Goal: Information Seeking & Learning: Learn about a topic

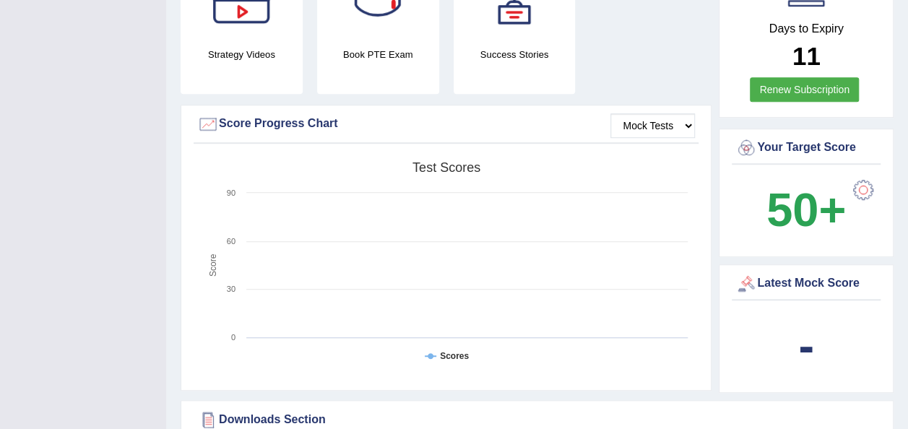
scroll to position [438, 0]
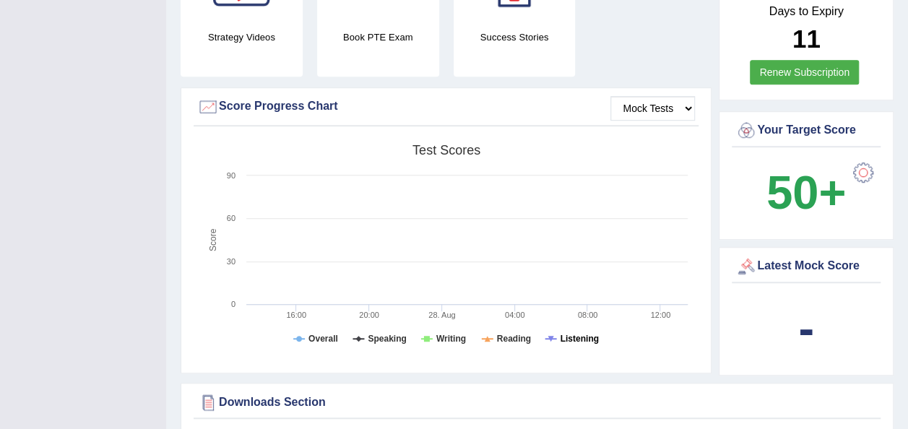
click at [584, 334] on tspan "Listening" at bounding box center [580, 339] width 38 height 10
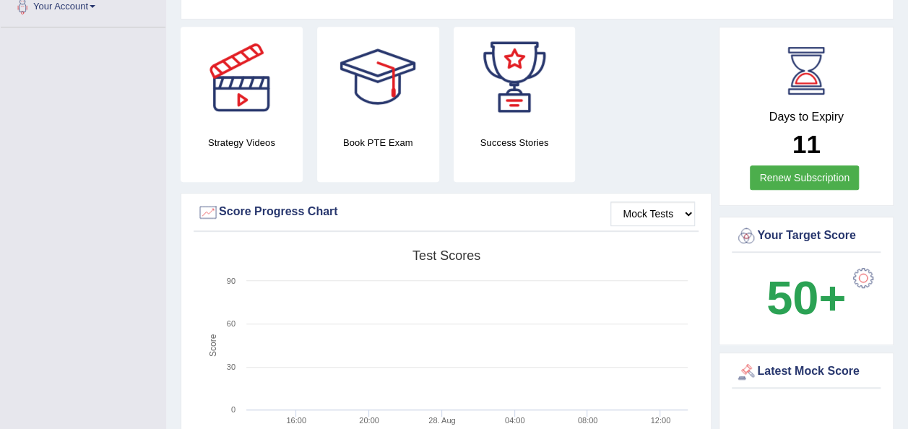
scroll to position [327, 0]
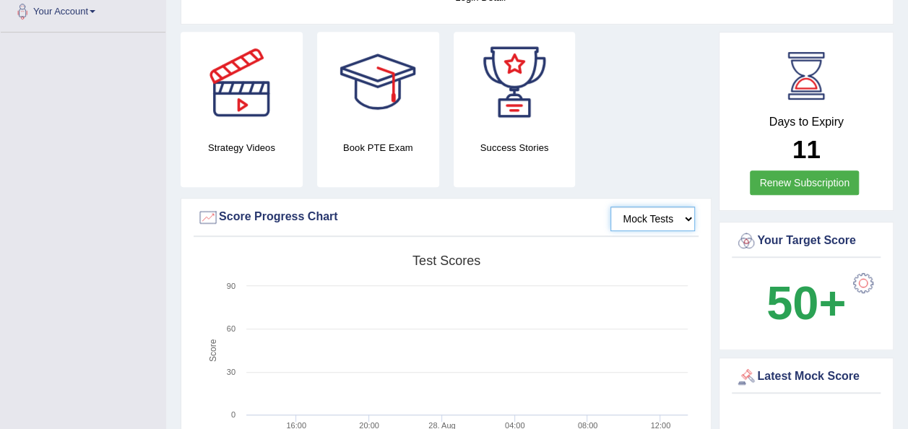
click at [657, 220] on select "Mock Tests" at bounding box center [652, 219] width 85 height 25
click at [610, 207] on select "Mock Tests" at bounding box center [652, 219] width 85 height 25
click at [644, 228] on select "Mock Tests" at bounding box center [652, 219] width 85 height 25
click at [610, 207] on select "Mock Tests" at bounding box center [652, 219] width 85 height 25
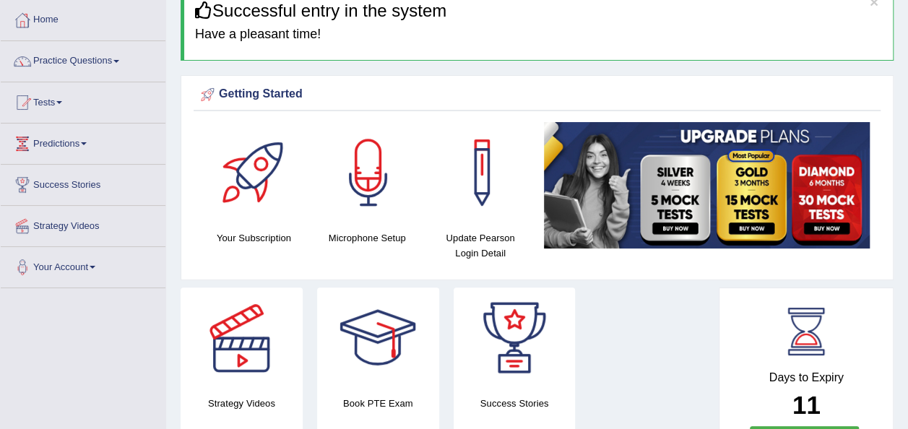
scroll to position [0, 0]
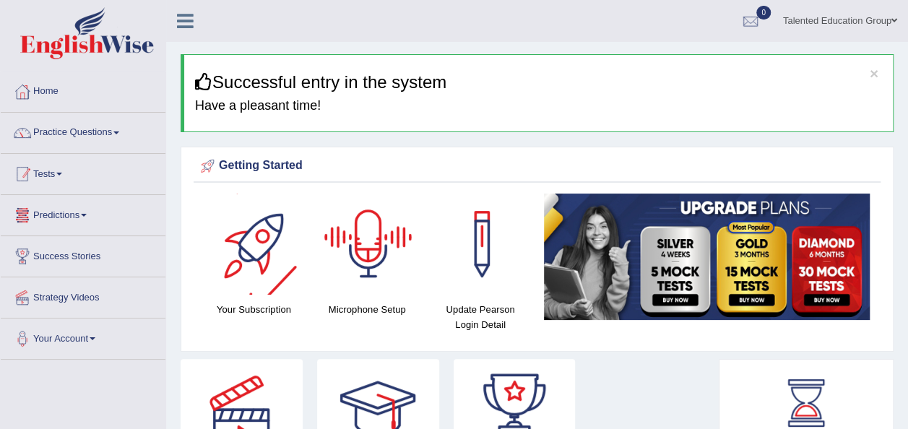
click at [117, 173] on link "Tests" at bounding box center [83, 172] width 165 height 36
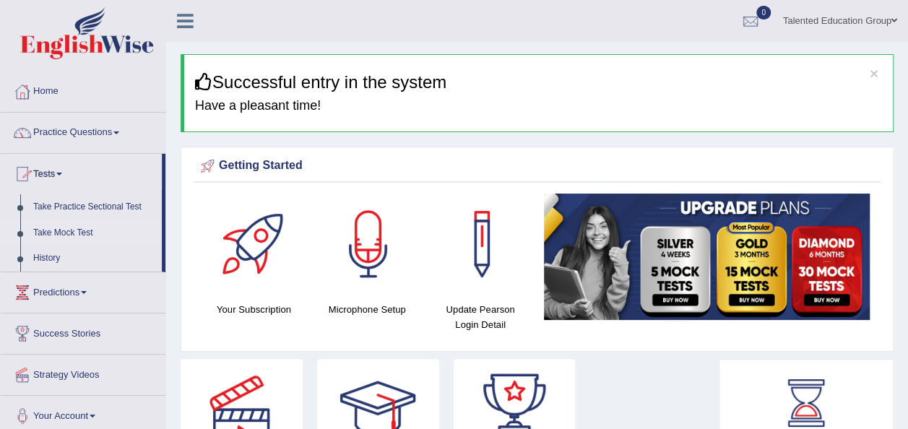
click at [87, 234] on link "Take Mock Test" at bounding box center [94, 233] width 135 height 26
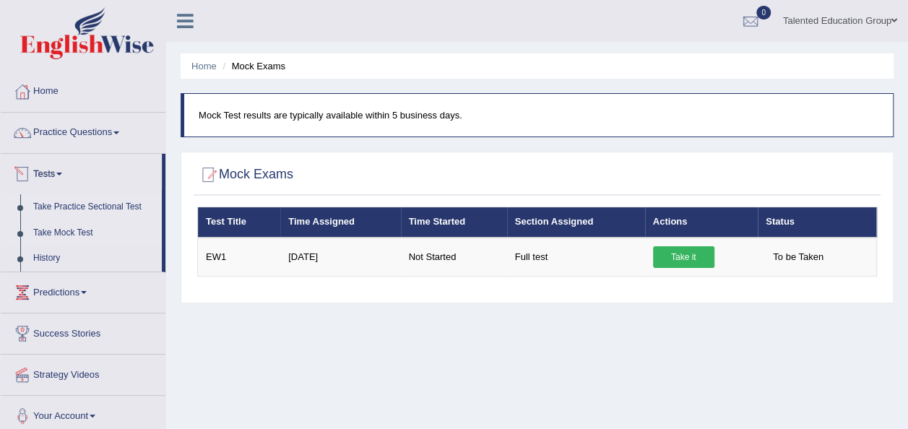
click at [102, 199] on link "Take Practice Sectional Test" at bounding box center [94, 207] width 135 height 26
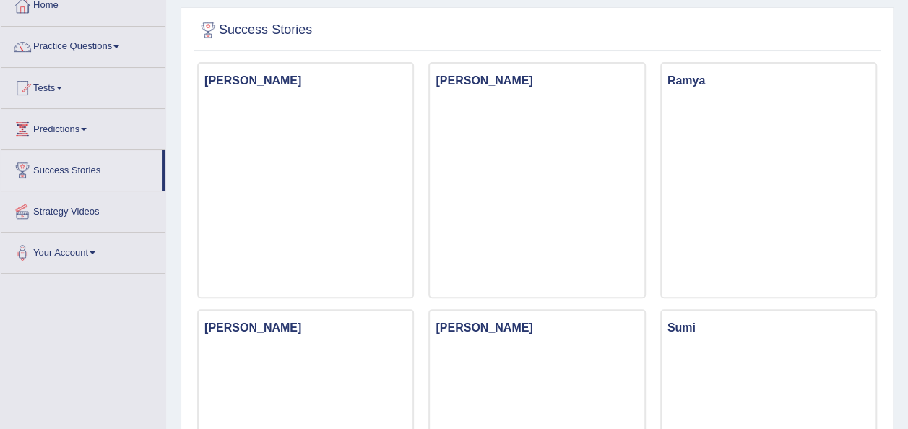
scroll to position [87, 0]
click at [79, 46] on link "Practice Questions" at bounding box center [83, 44] width 165 height 36
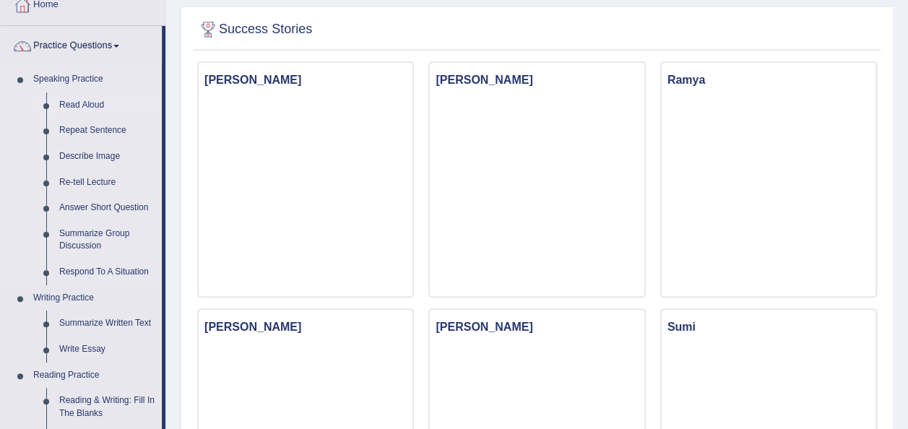
click at [85, 103] on link "Read Aloud" at bounding box center [107, 105] width 109 height 26
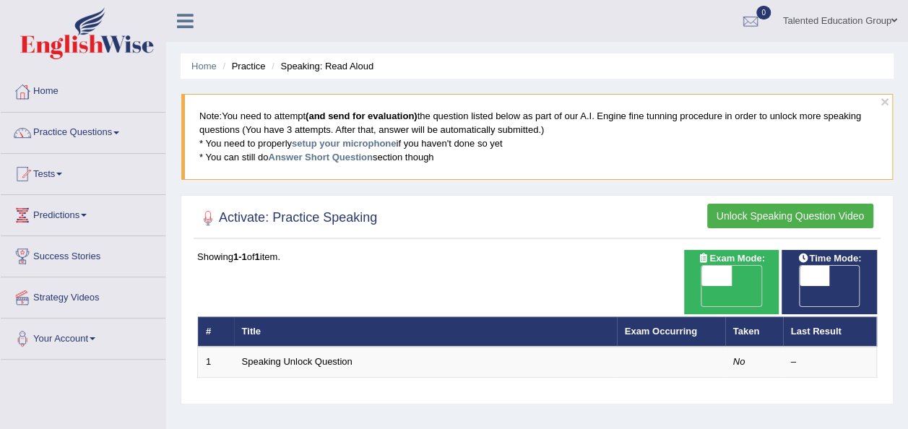
click at [87, 98] on link "Home" at bounding box center [83, 90] width 165 height 36
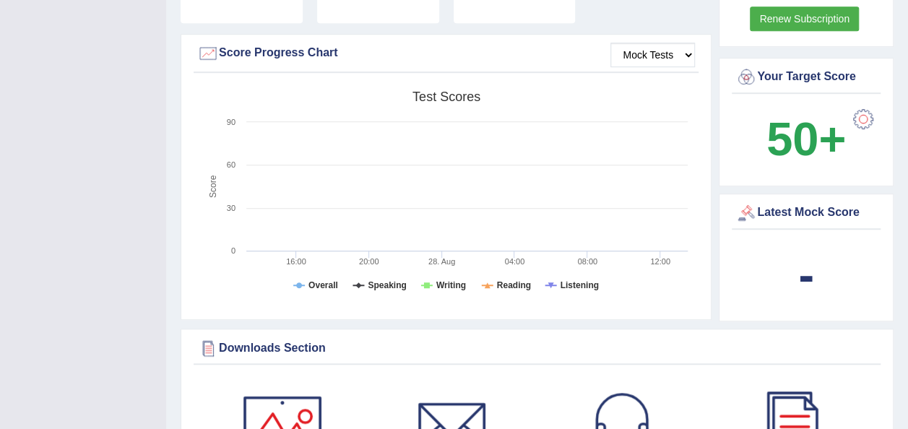
scroll to position [398, 0]
